Goal: Check status: Check status

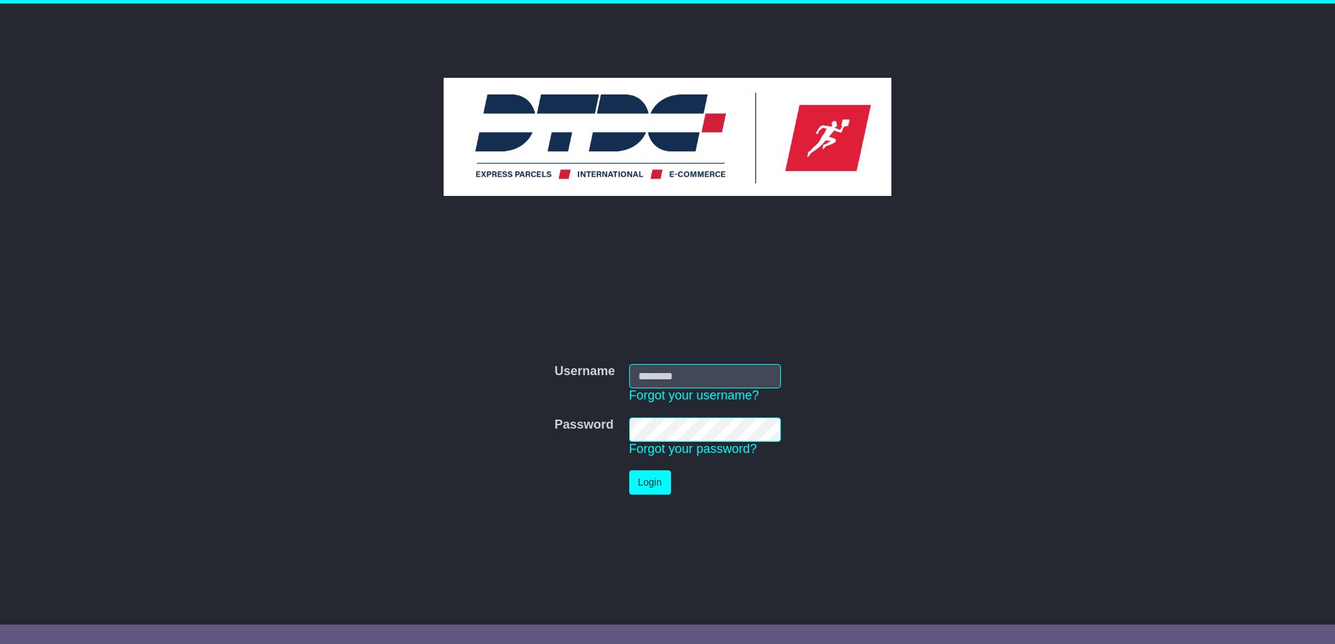
click at [691, 377] on input "Username" at bounding box center [705, 376] width 152 height 24
type input "******"
click at [649, 482] on button "Login" at bounding box center [650, 483] width 42 height 24
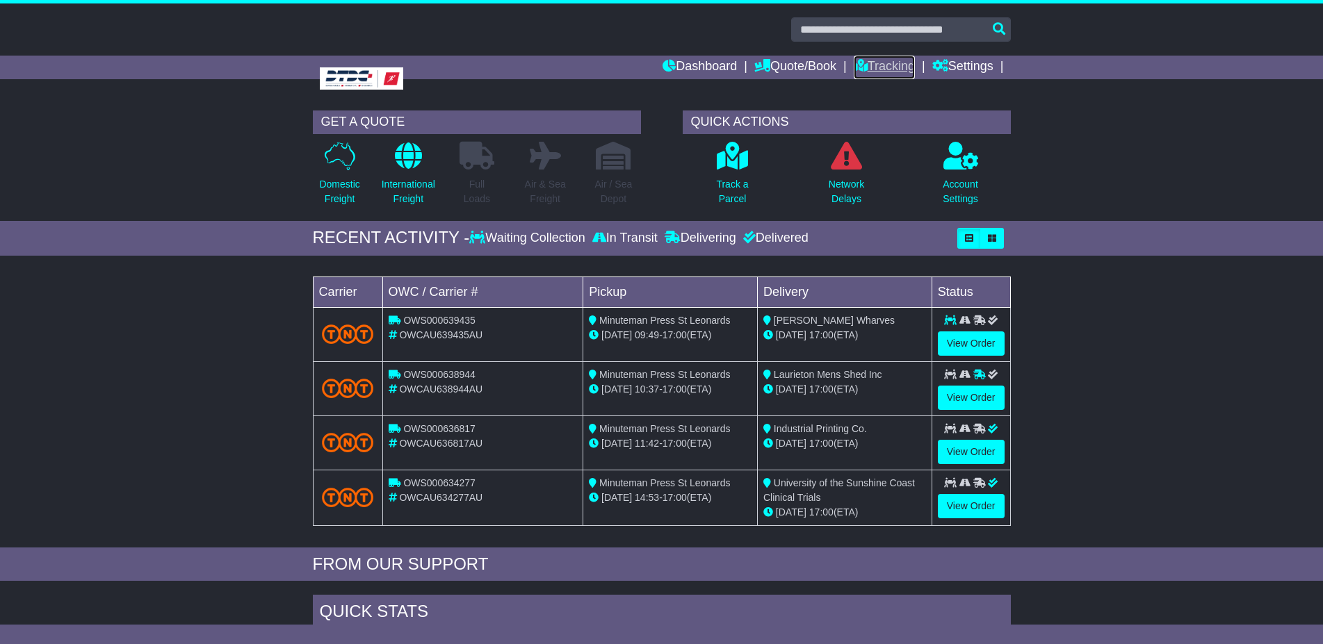
click at [886, 66] on link "Tracking" at bounding box center [884, 68] width 61 height 24
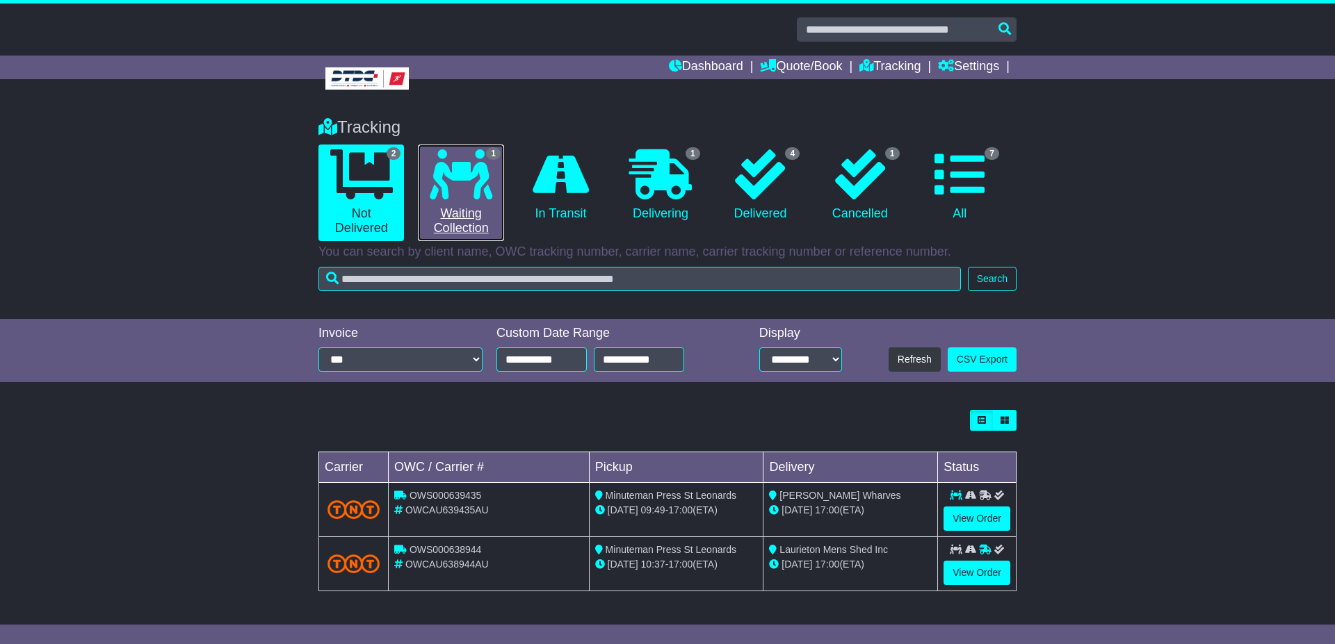
click at [459, 190] on icon at bounding box center [461, 174] width 63 height 50
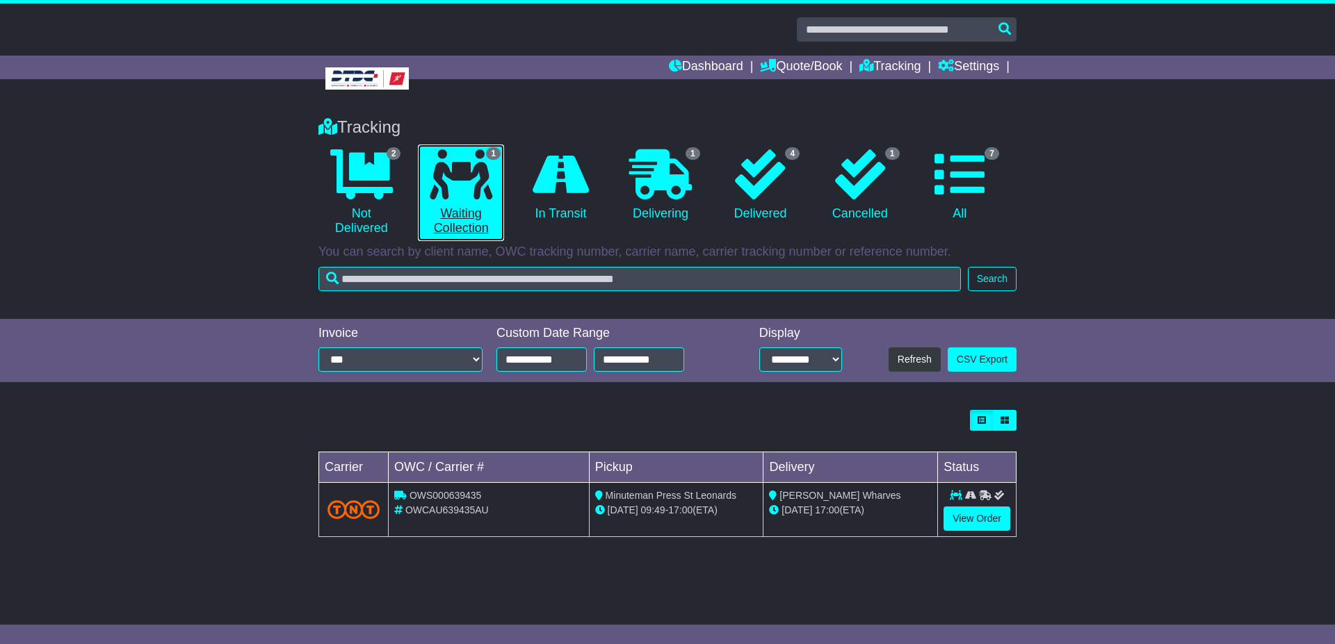
click at [462, 224] on link "1 Waiting Collection" at bounding box center [461, 193] width 86 height 97
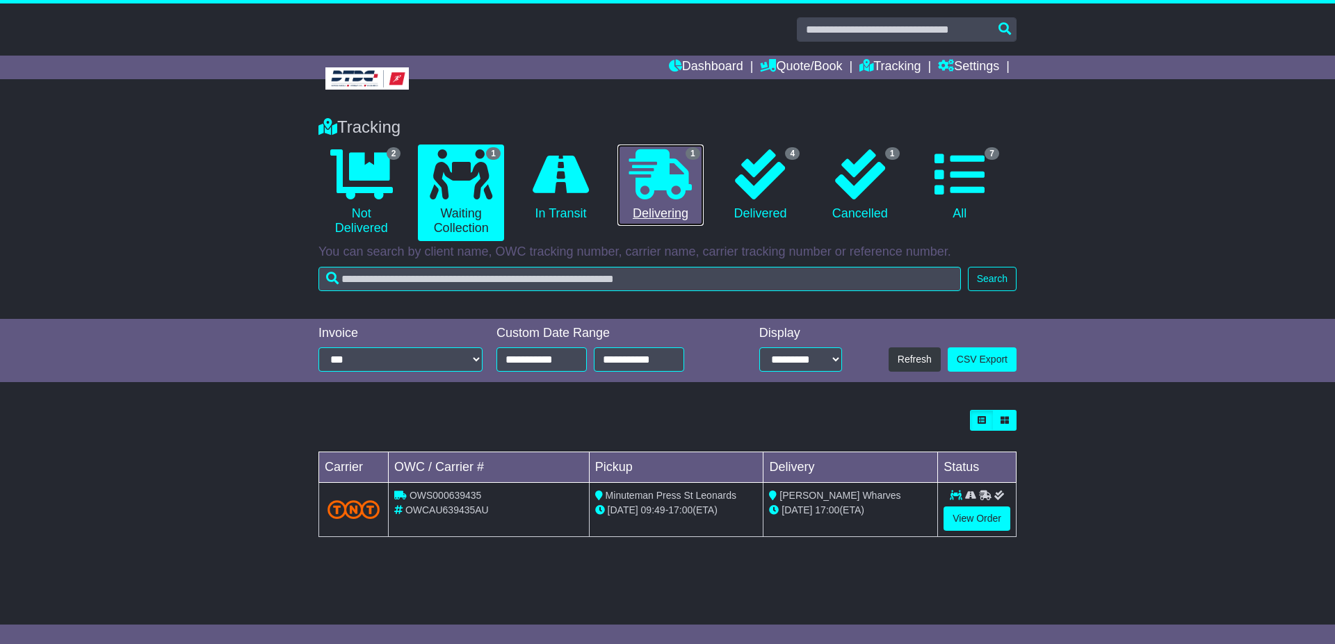
click at [671, 170] on icon at bounding box center [660, 174] width 63 height 50
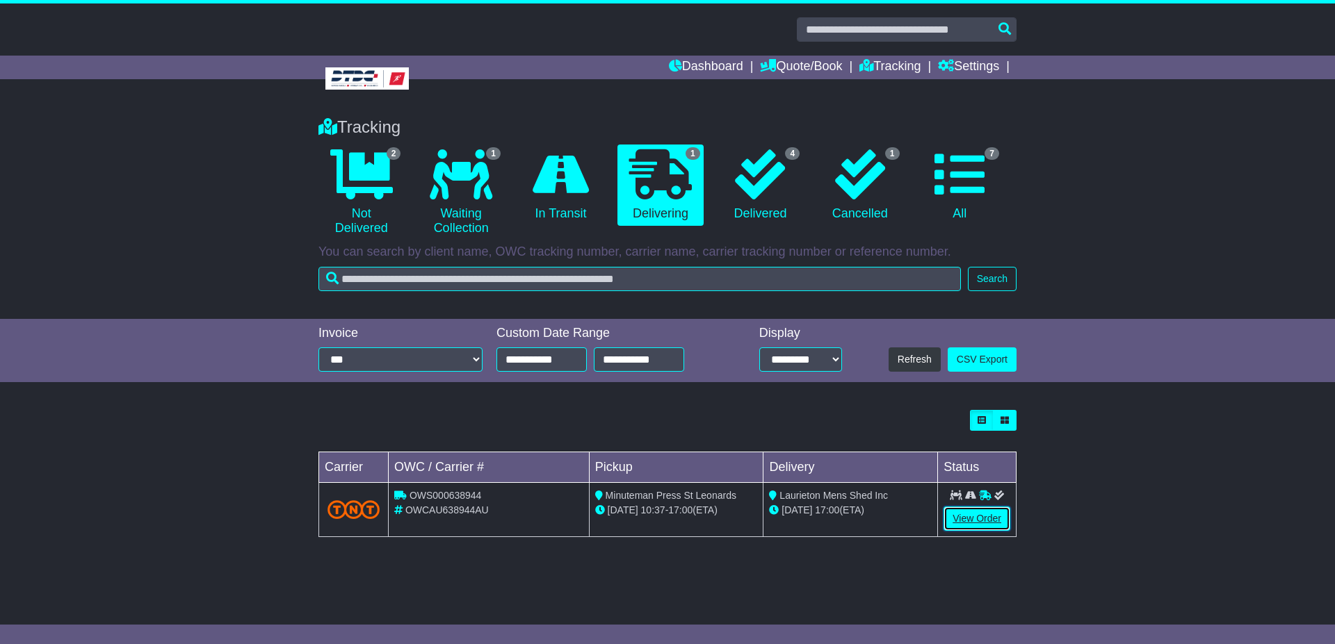
click at [975, 514] on link "View Order" at bounding box center [976, 519] width 67 height 24
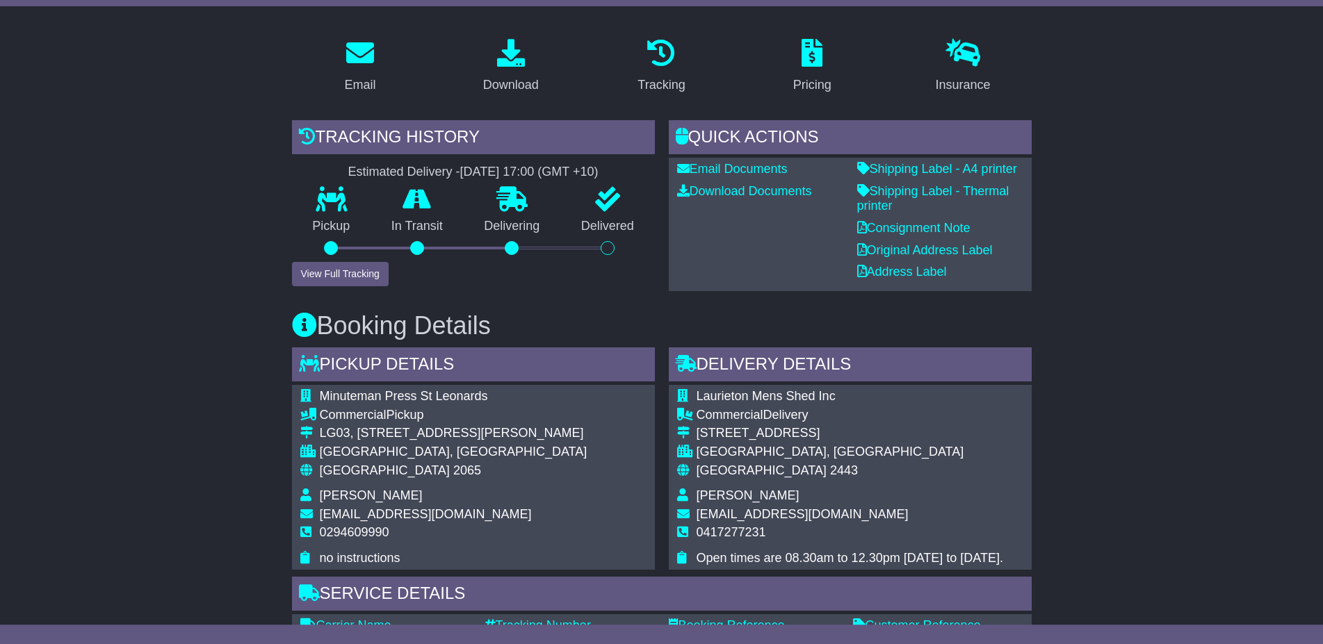
scroll to position [213, 0]
click at [334, 275] on button "View Full Tracking" at bounding box center [340, 274] width 97 height 24
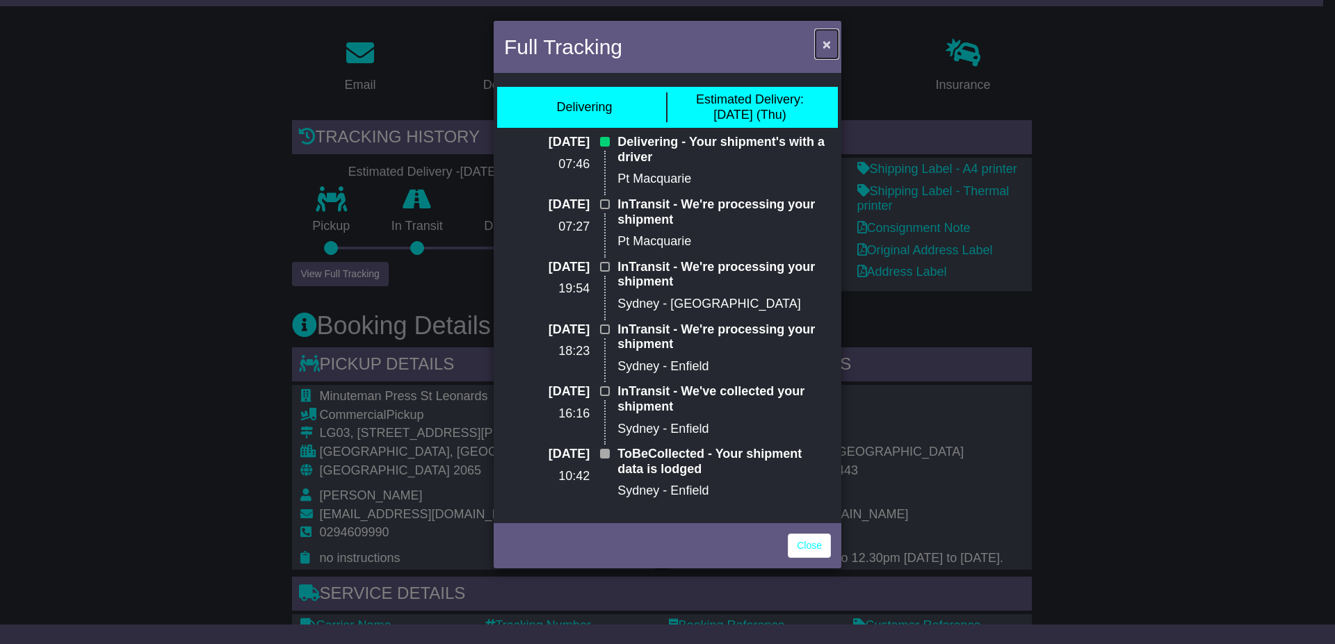
click at [827, 41] on span "×" at bounding box center [826, 44] width 8 height 16
